Goal: Information Seeking & Learning: Find specific fact

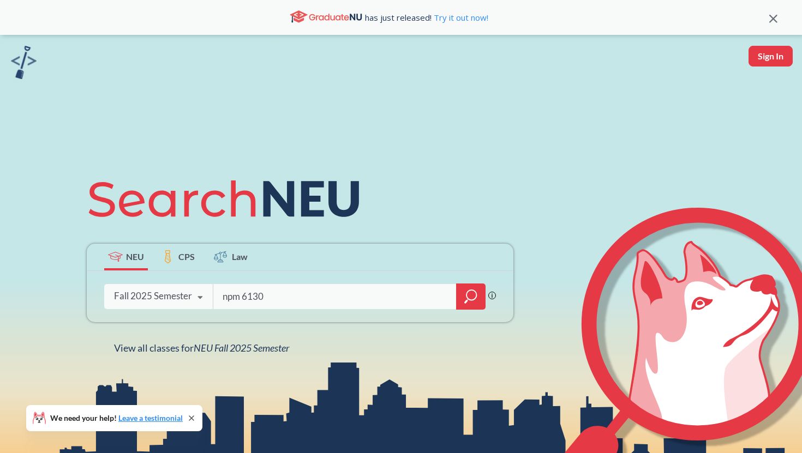
type input "npm 6130"
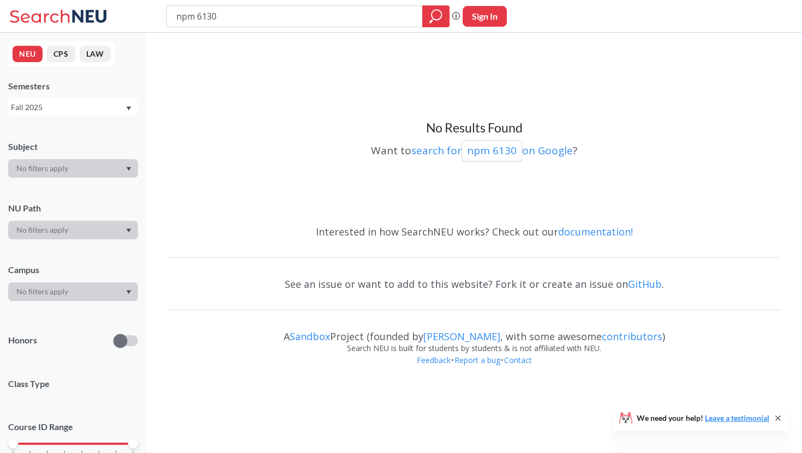
click at [195, 20] on input "npm 6130" at bounding box center [294, 16] width 239 height 19
type input "npm6130"
click at [276, 24] on input "npm6130" at bounding box center [294, 16] width 239 height 19
click at [276, 23] on input "npm6130" at bounding box center [294, 16] width 239 height 19
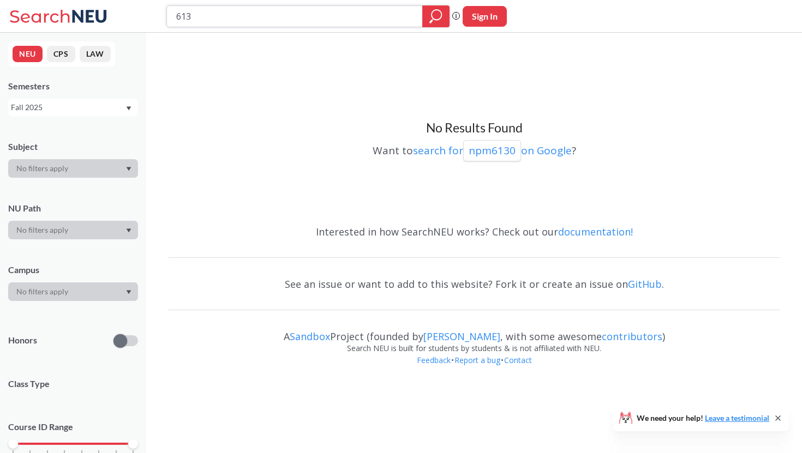
type input "6130"
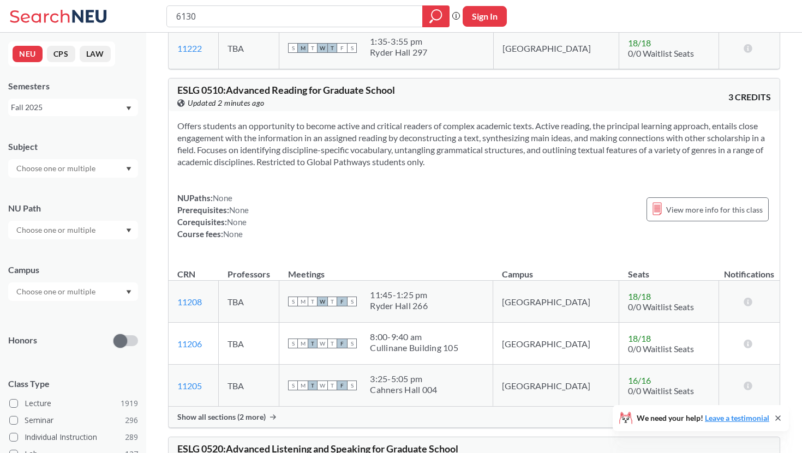
scroll to position [2790, 0]
